Goal: Information Seeking & Learning: Find specific fact

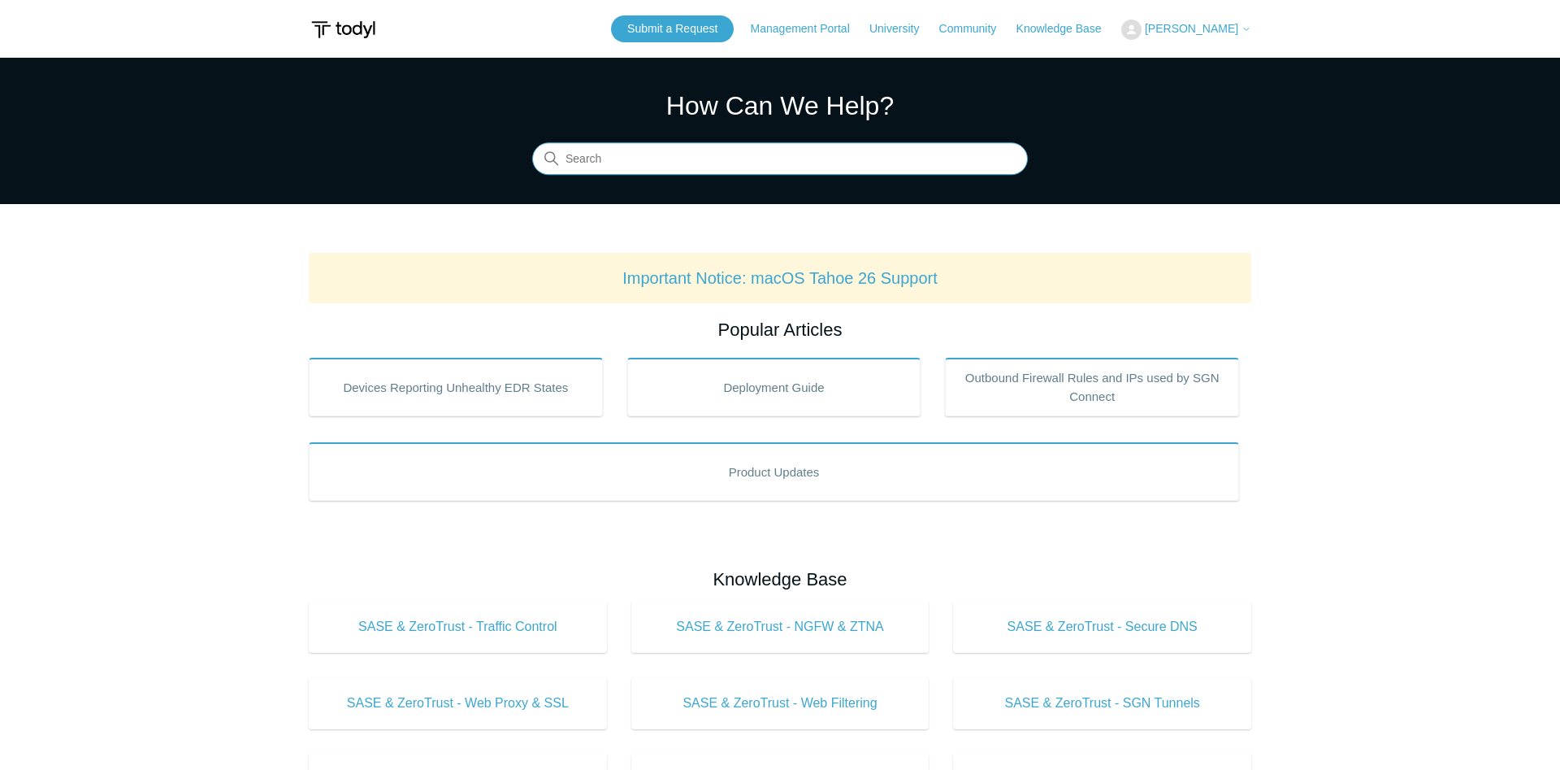
click at [689, 163] on input "Search" at bounding box center [780, 159] width 496 height 33
type input "fips"
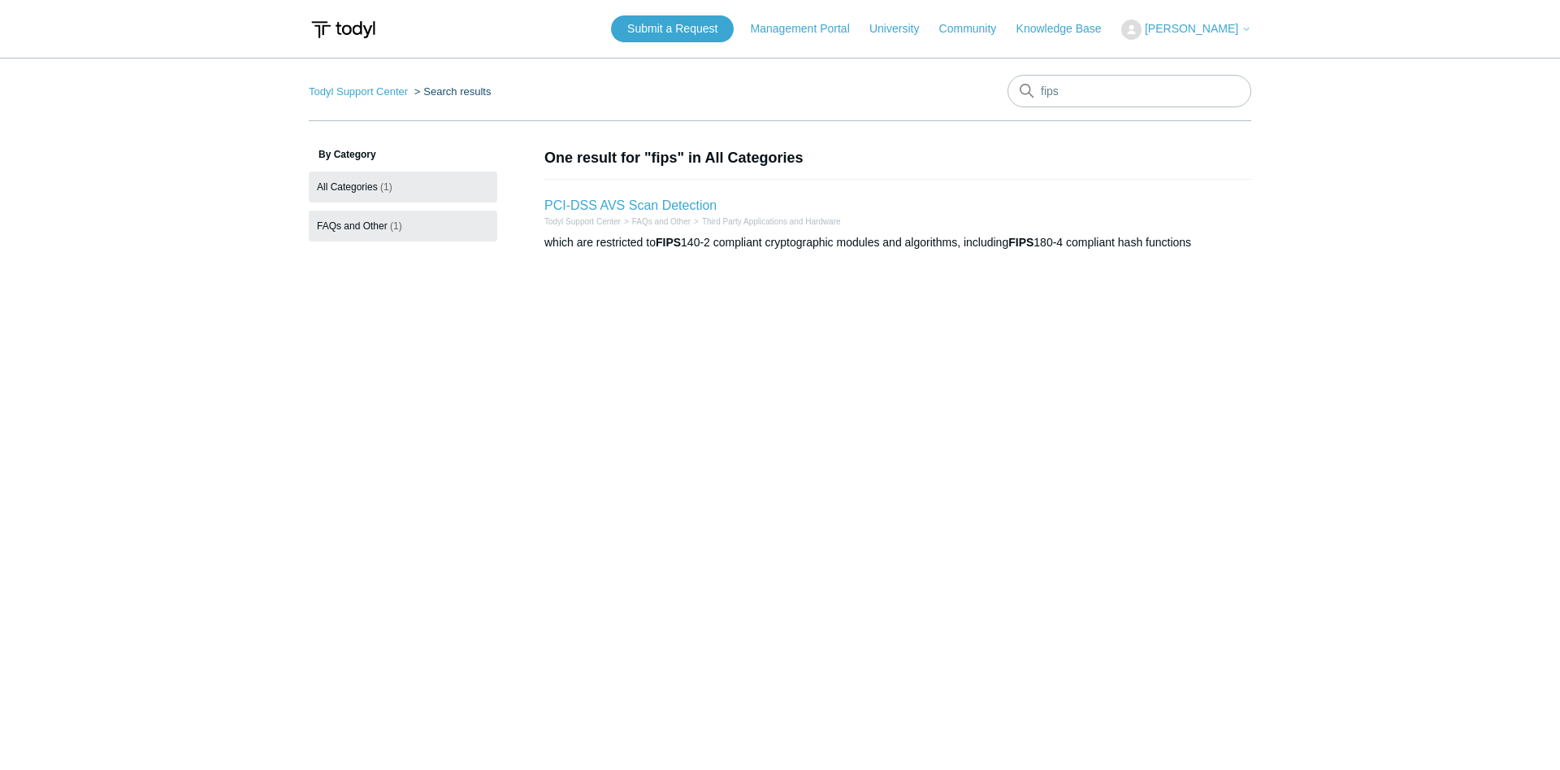
click at [330, 228] on span "FAQs and Other" at bounding box center [352, 225] width 71 height 11
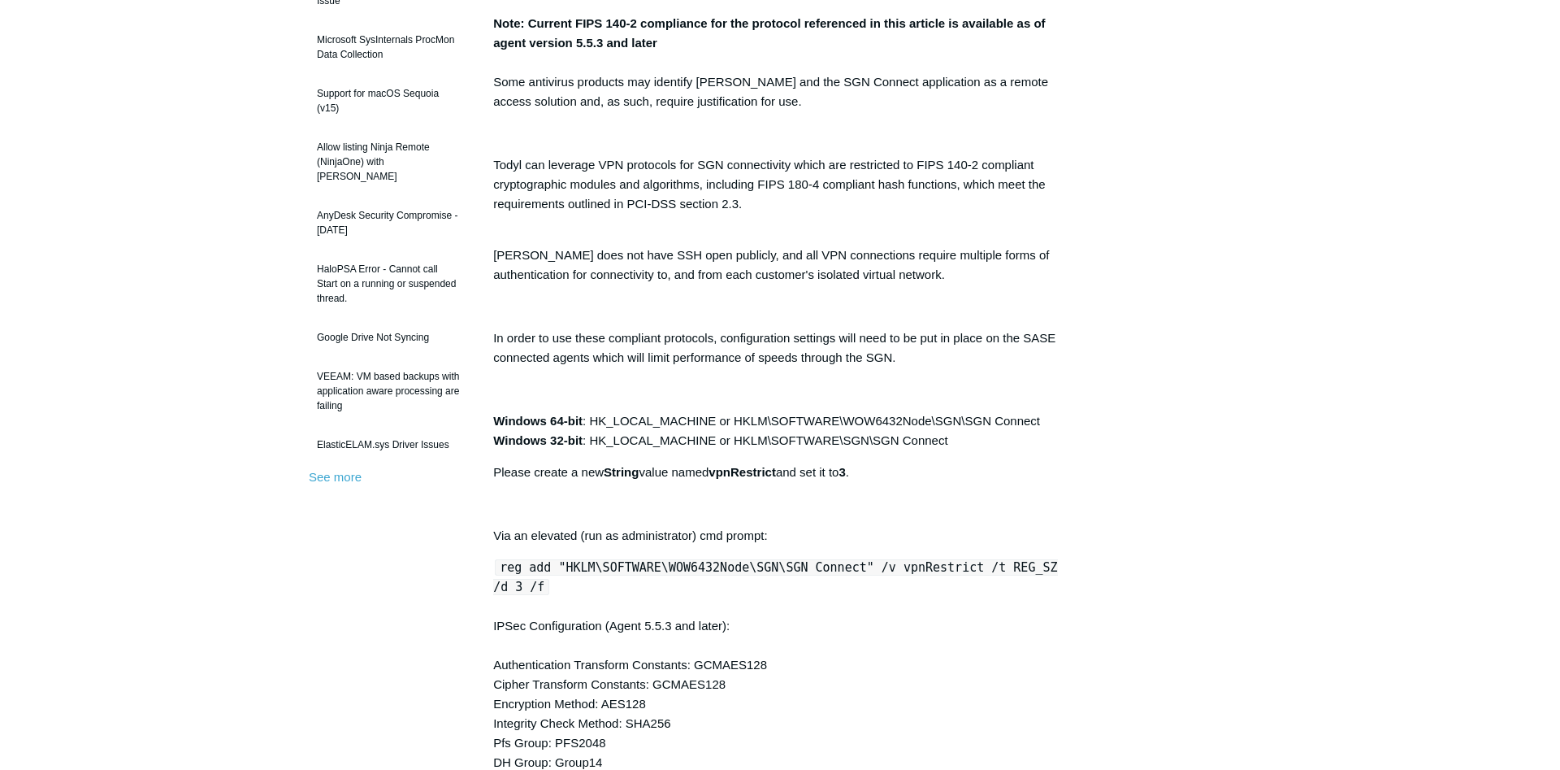
scroll to position [249, 0]
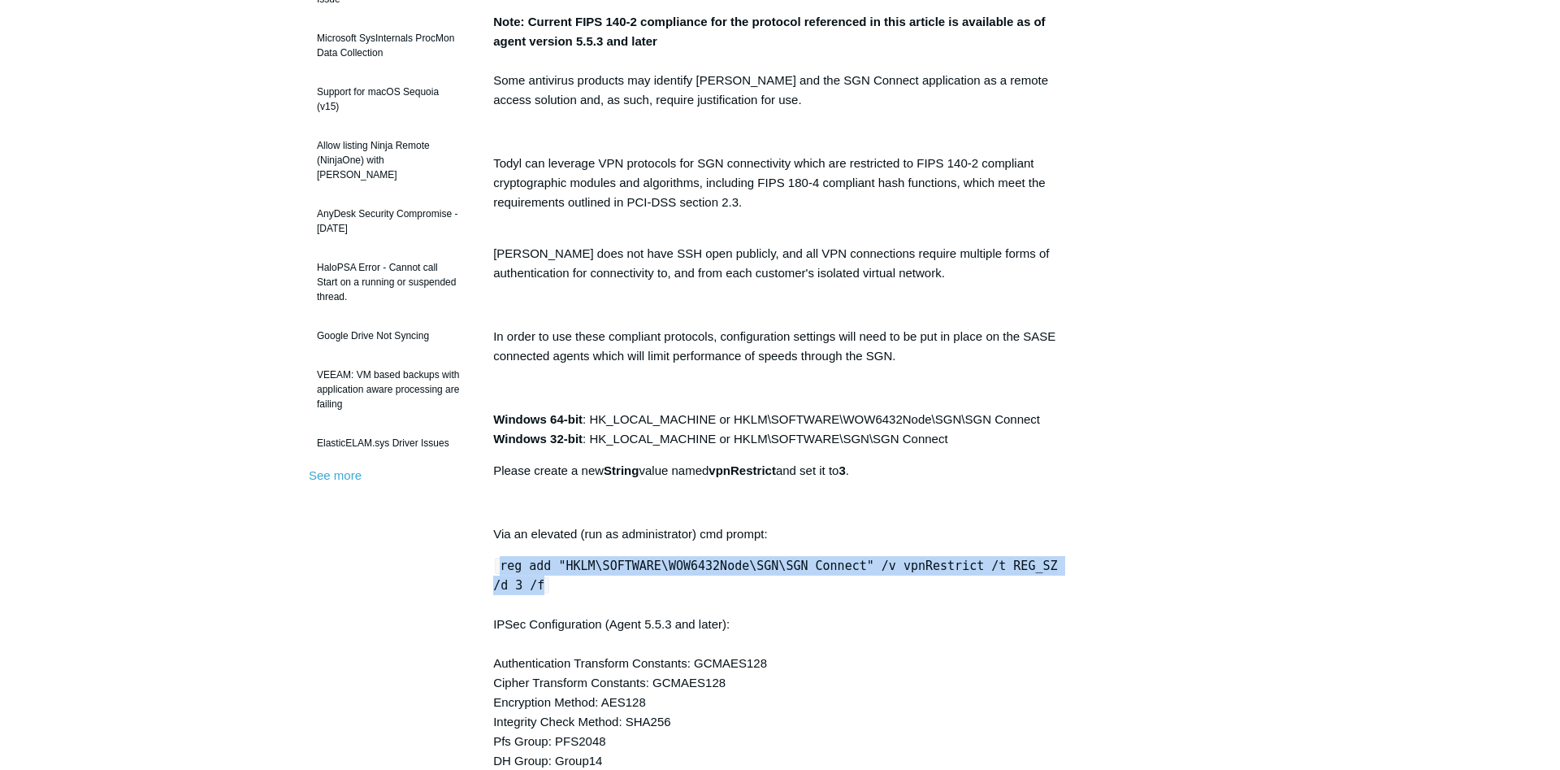
drag, startPoint x: 501, startPoint y: 579, endPoint x: 494, endPoint y: 567, distance: 13.1
click at [494, 567] on div "reg add "HKLM\SOFTWARE\WOW6432Node\SGN\SGN Connect" /v vpnRestrict /t REG_SZ /d…" at bounding box center [780, 663] width 574 height 215
copy code "reg add "HKLM\SOFTWARE\WOW6432Node\SGN\SGN Connect" /v vpnRestrict /t REG_SZ /d…"
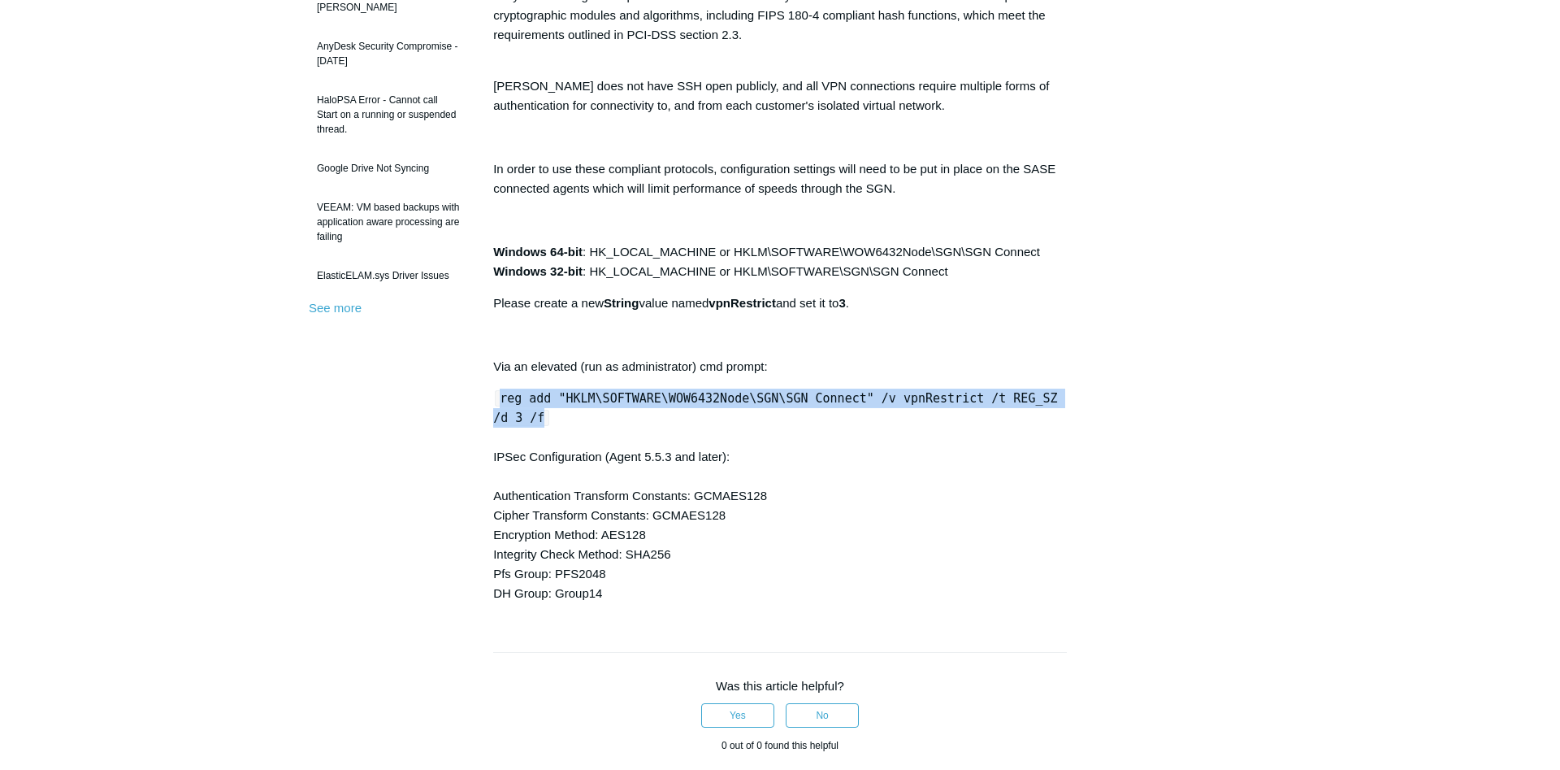
scroll to position [415, 0]
copy code "reg add "HKLM\SOFTWARE\WOW6432Node\SGN\SGN Connect" /v vpnRestrict /t REG_SZ /d…"
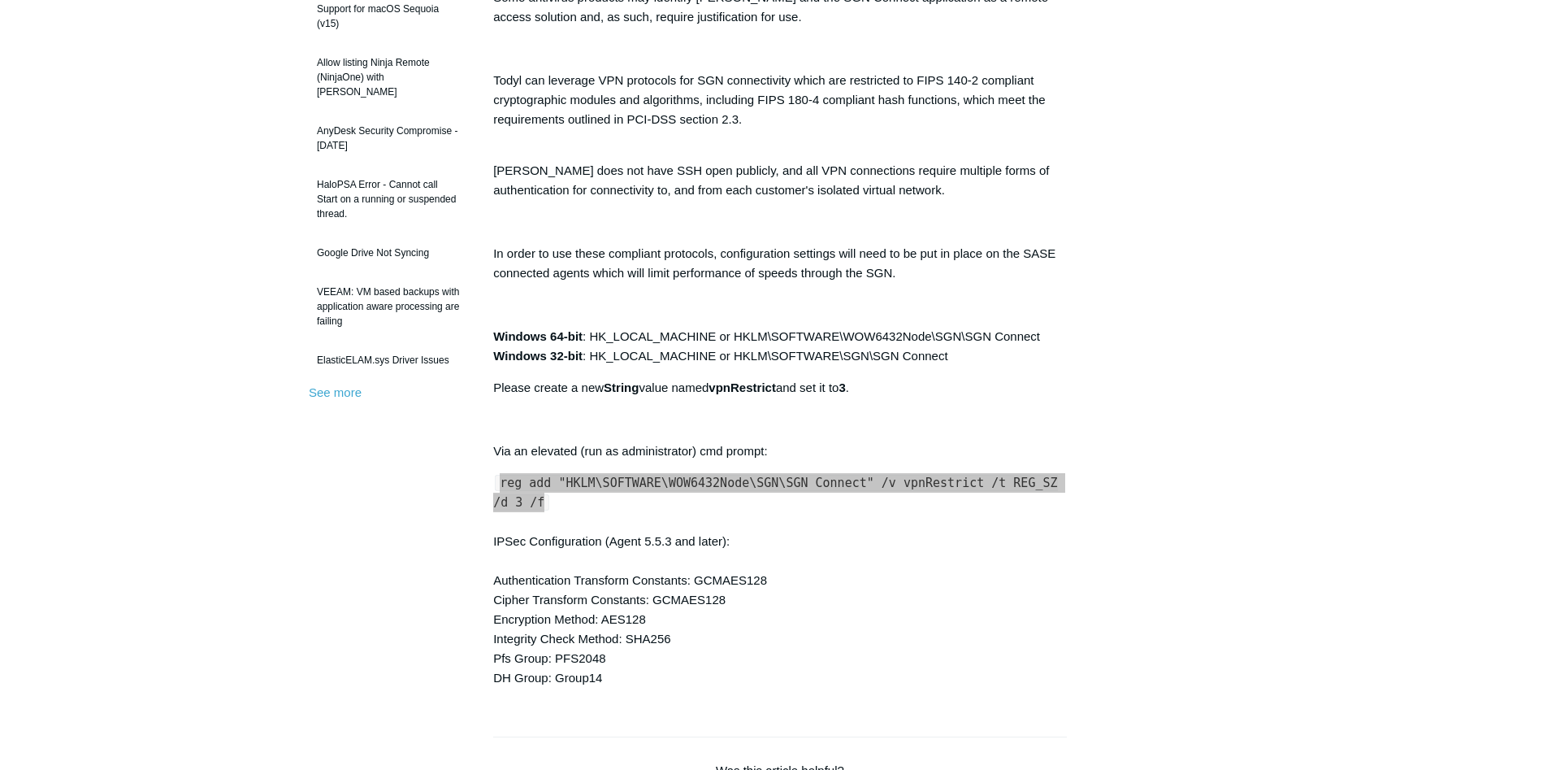
scroll to position [663, 0]
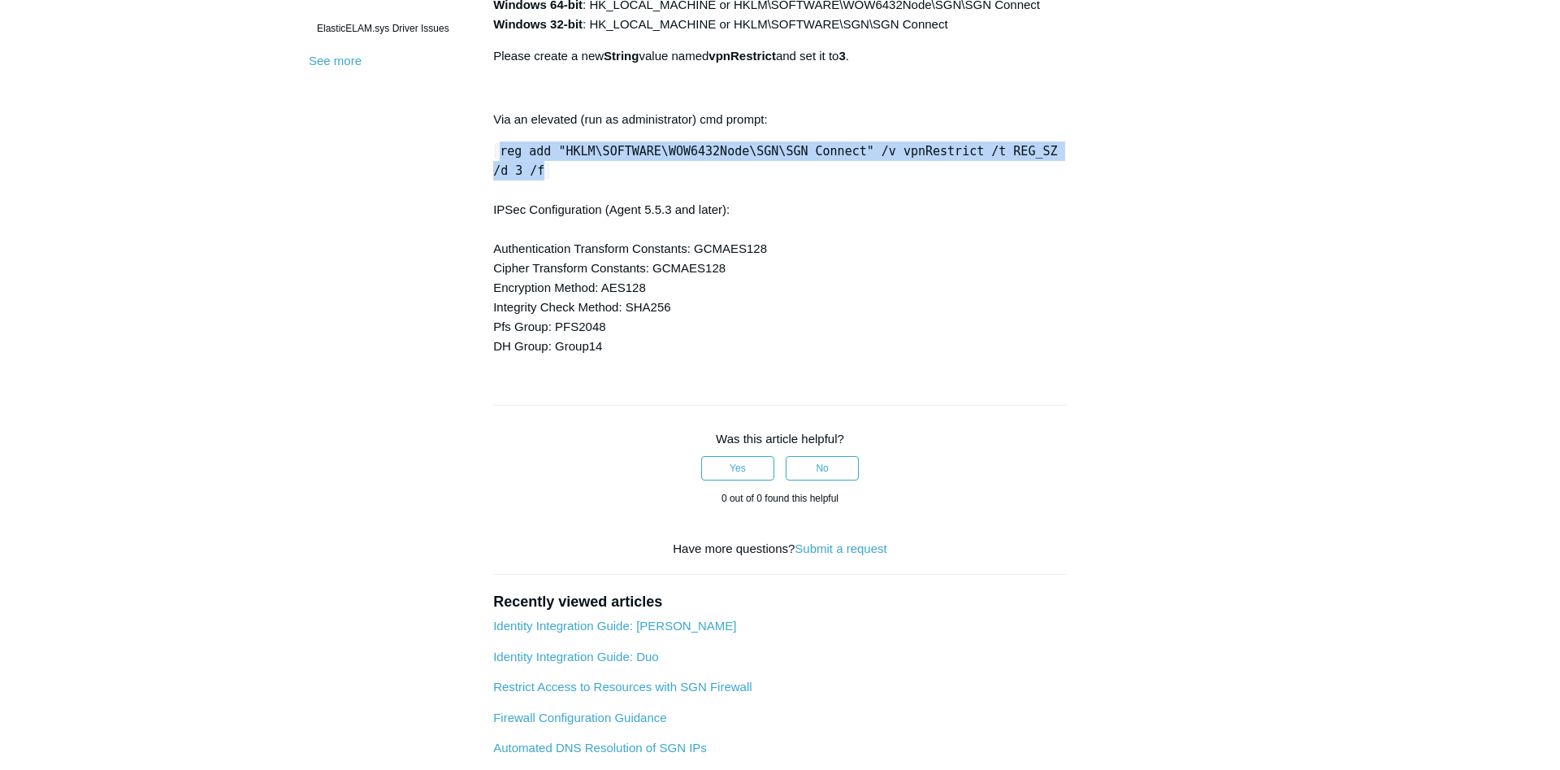
copy code "reg add "HKLM\SOFTWARE\WOW6432Node\SGN\SGN Connect" /v vpnRestrict /t REG_SZ /d…"
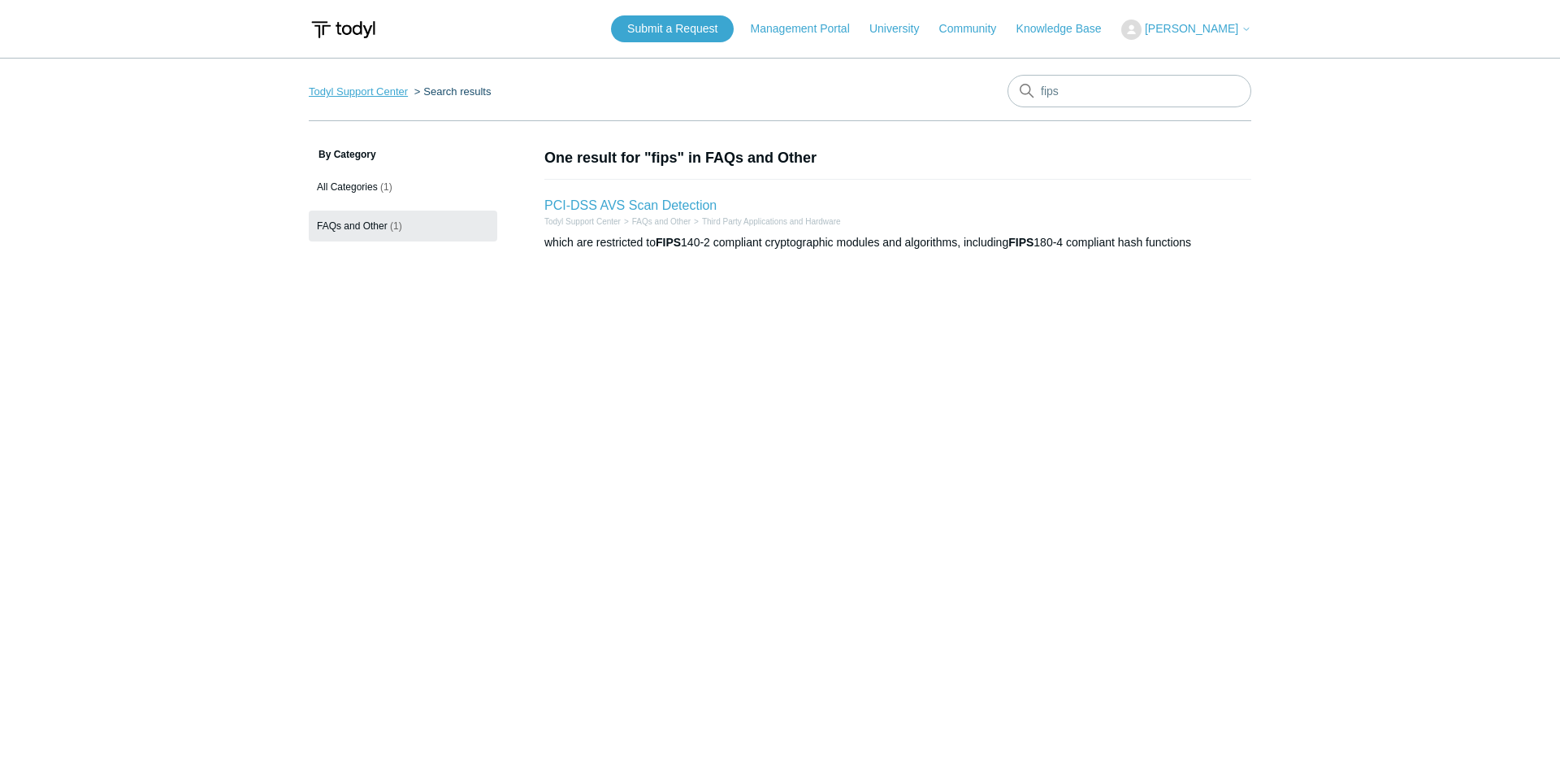
click at [352, 94] on link "Todyl Support Center" at bounding box center [358, 91] width 99 height 12
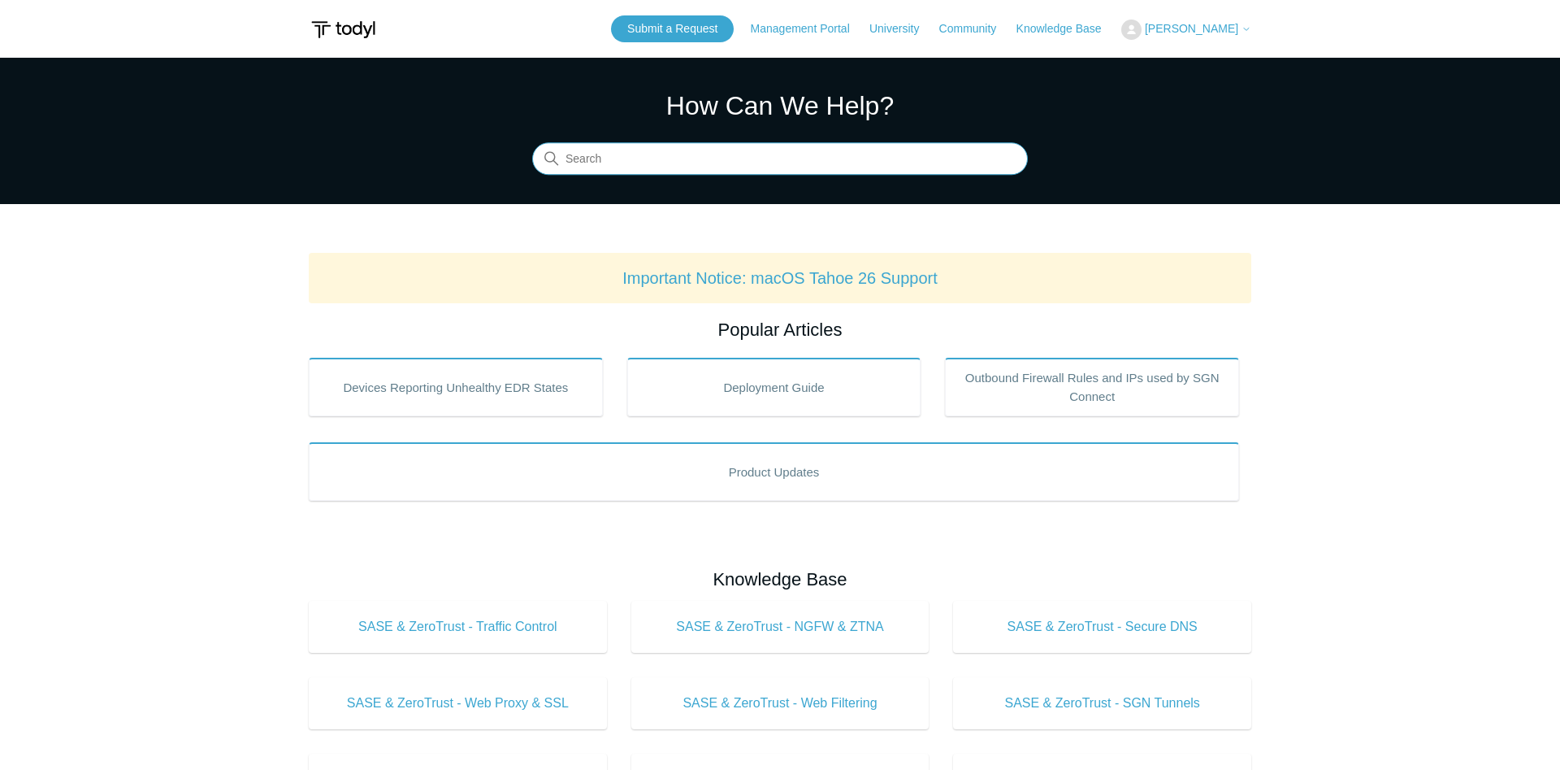
click at [740, 146] on input "Search" at bounding box center [780, 159] width 496 height 33
click at [723, 167] on input "Search" at bounding box center [780, 159] width 496 height 33
type input "encryption"
